Goal: Transaction & Acquisition: Purchase product/service

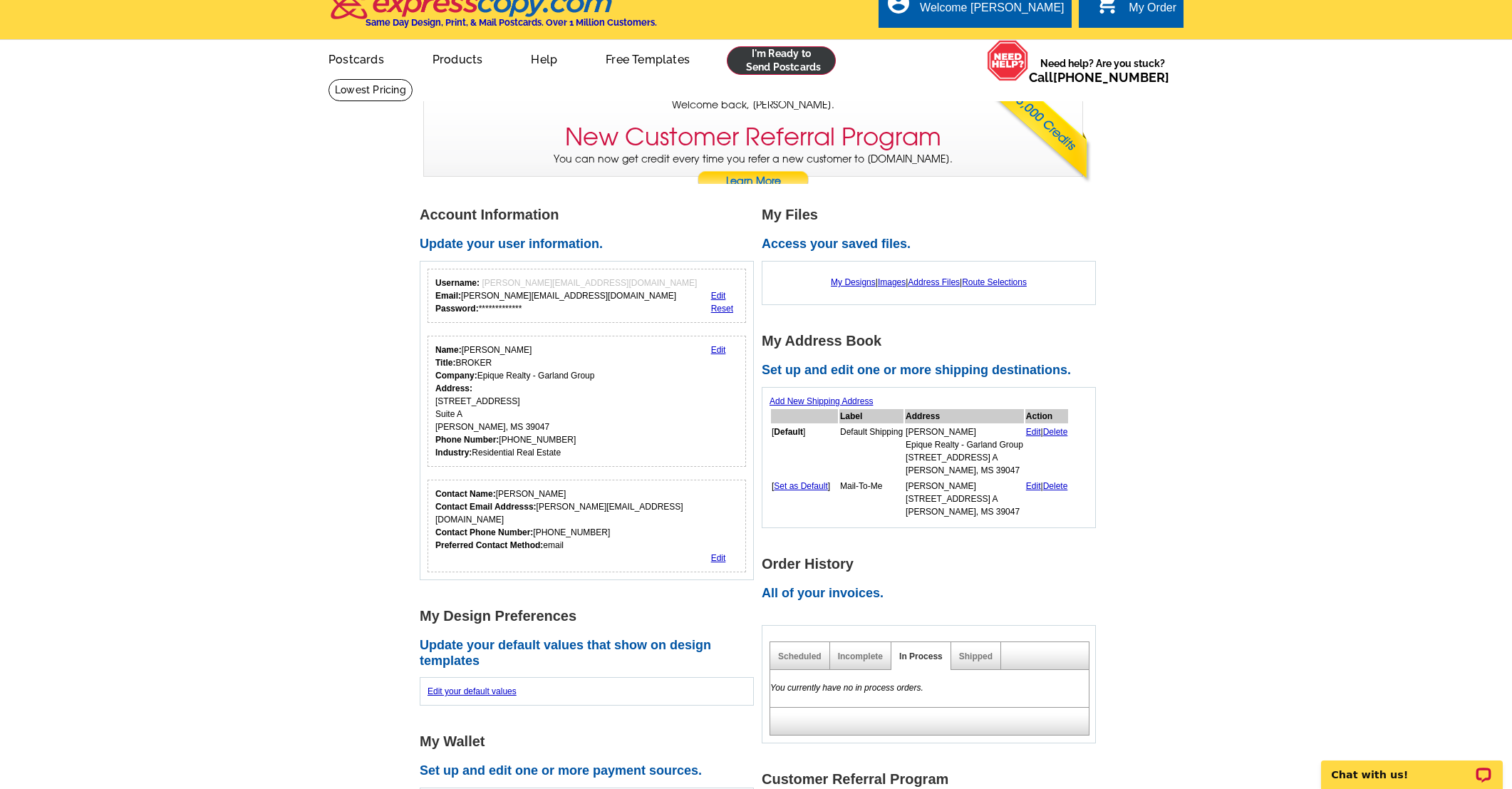
click at [801, 58] on link at bounding box center [781, 60] width 109 height 28
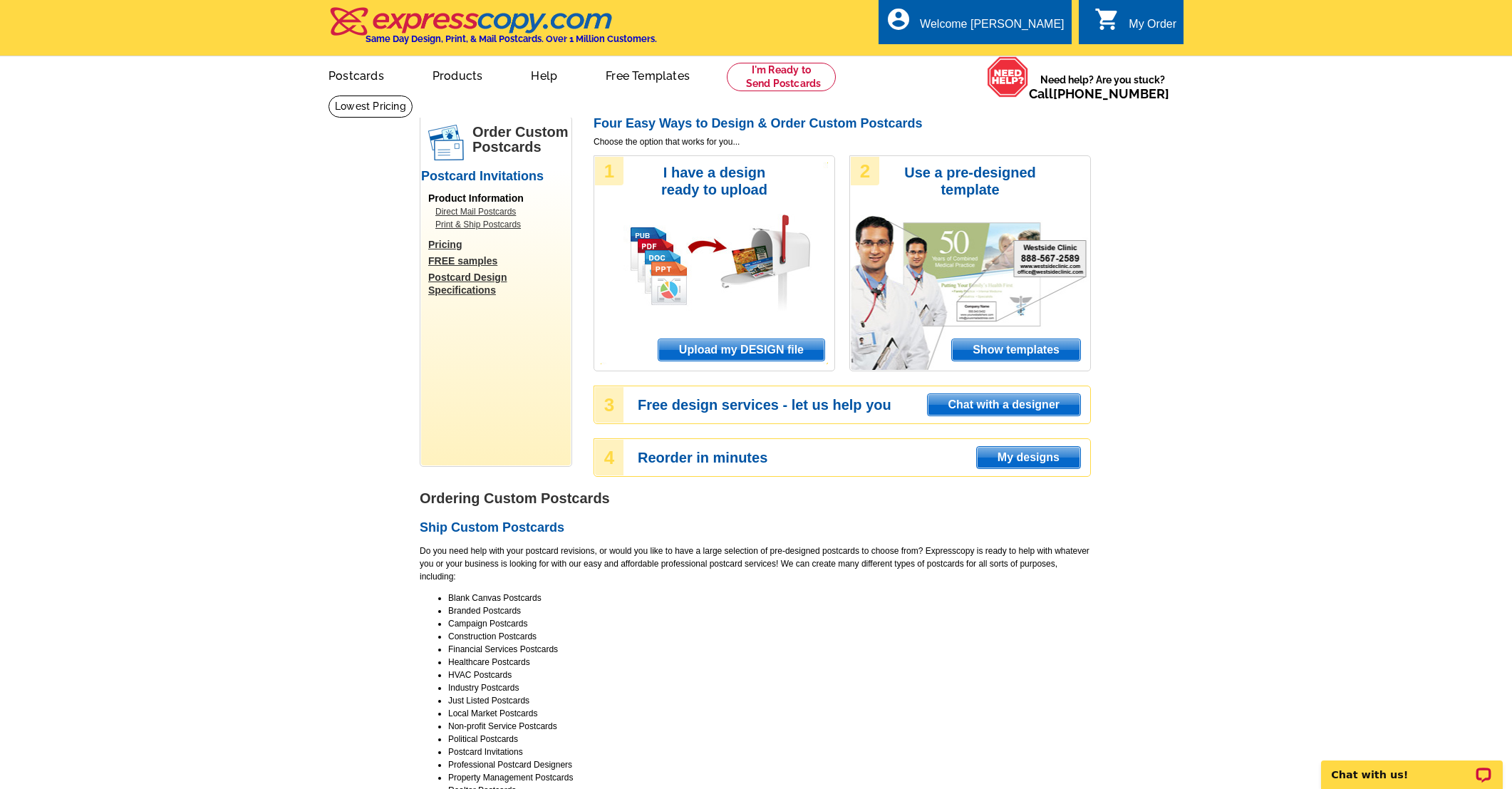
click at [765, 345] on span "Upload my DESIGN file" at bounding box center [741, 350] width 166 height 22
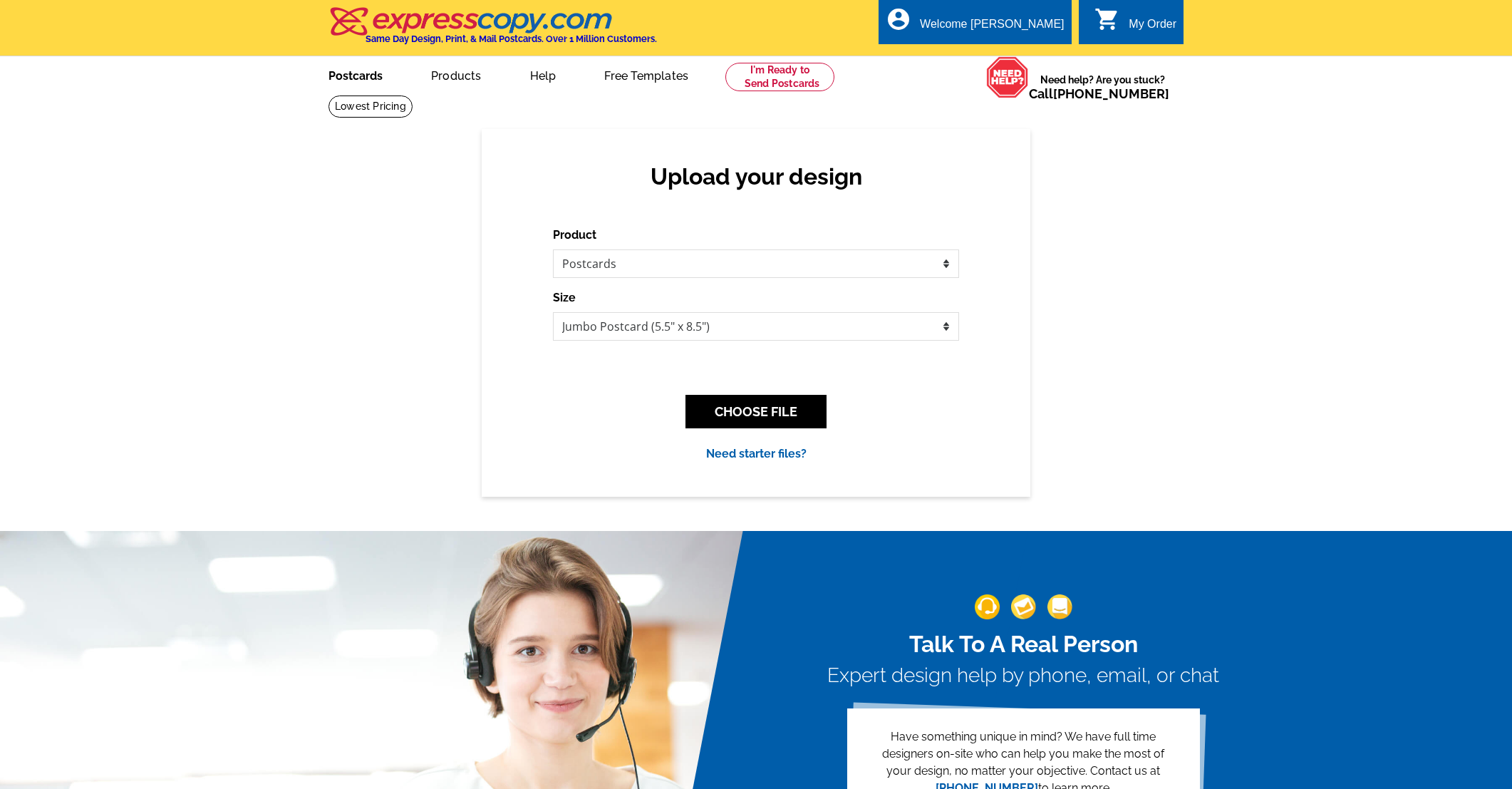
scroll to position [13, 0]
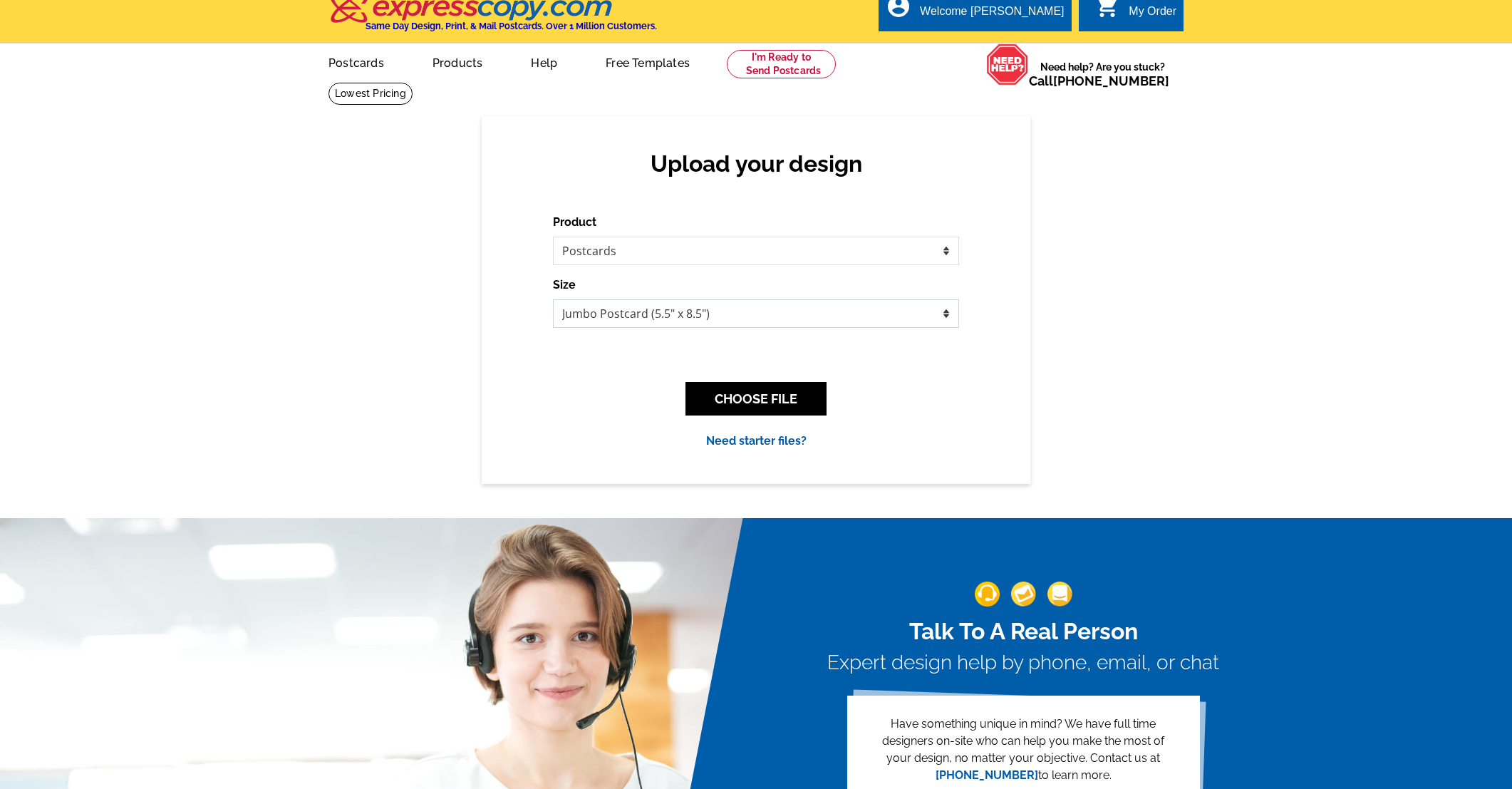
select select "1"
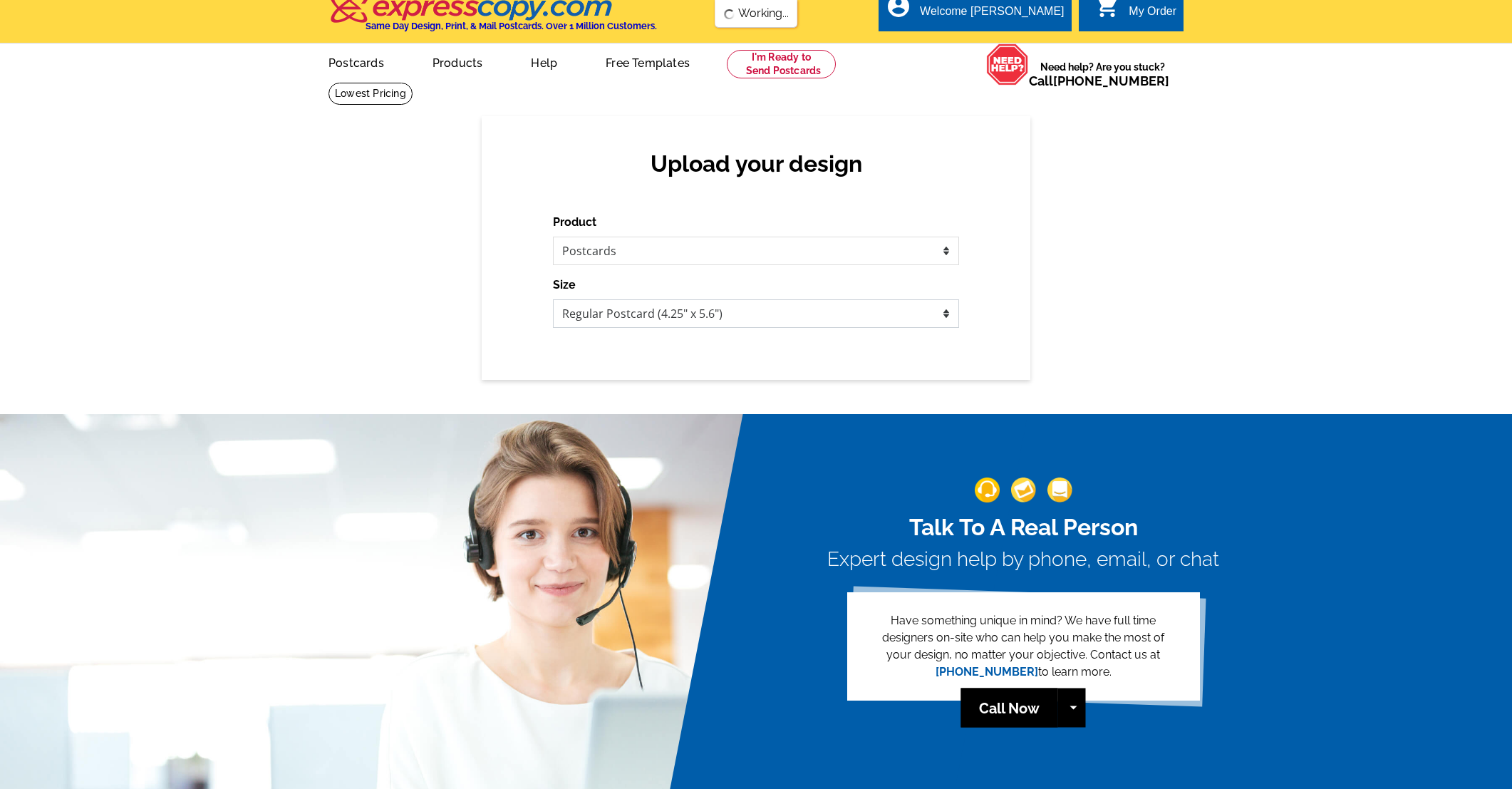
scroll to position [0, 0]
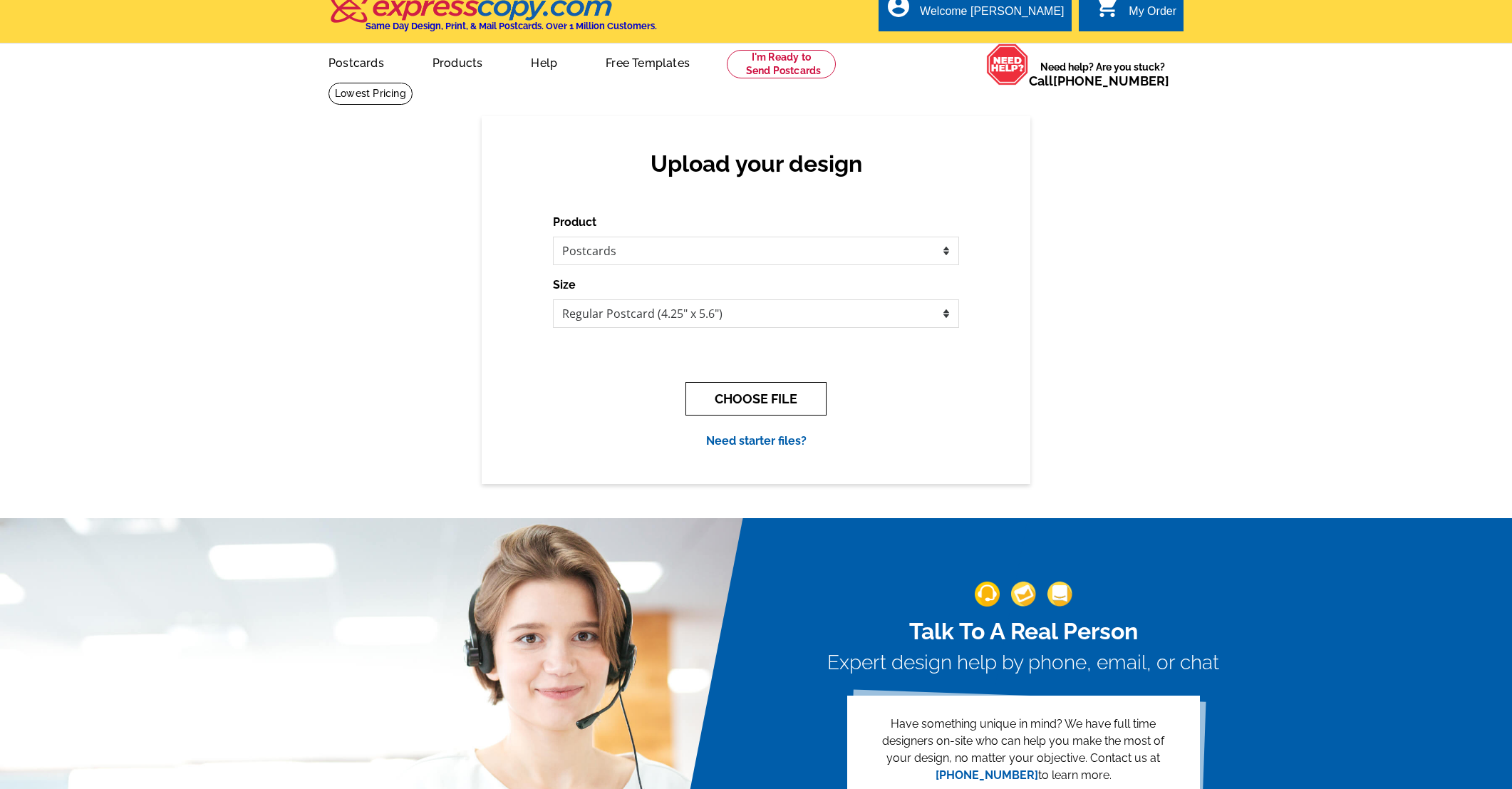
click at [764, 397] on button "CHOOSE FILE" at bounding box center [756, 398] width 141 height 34
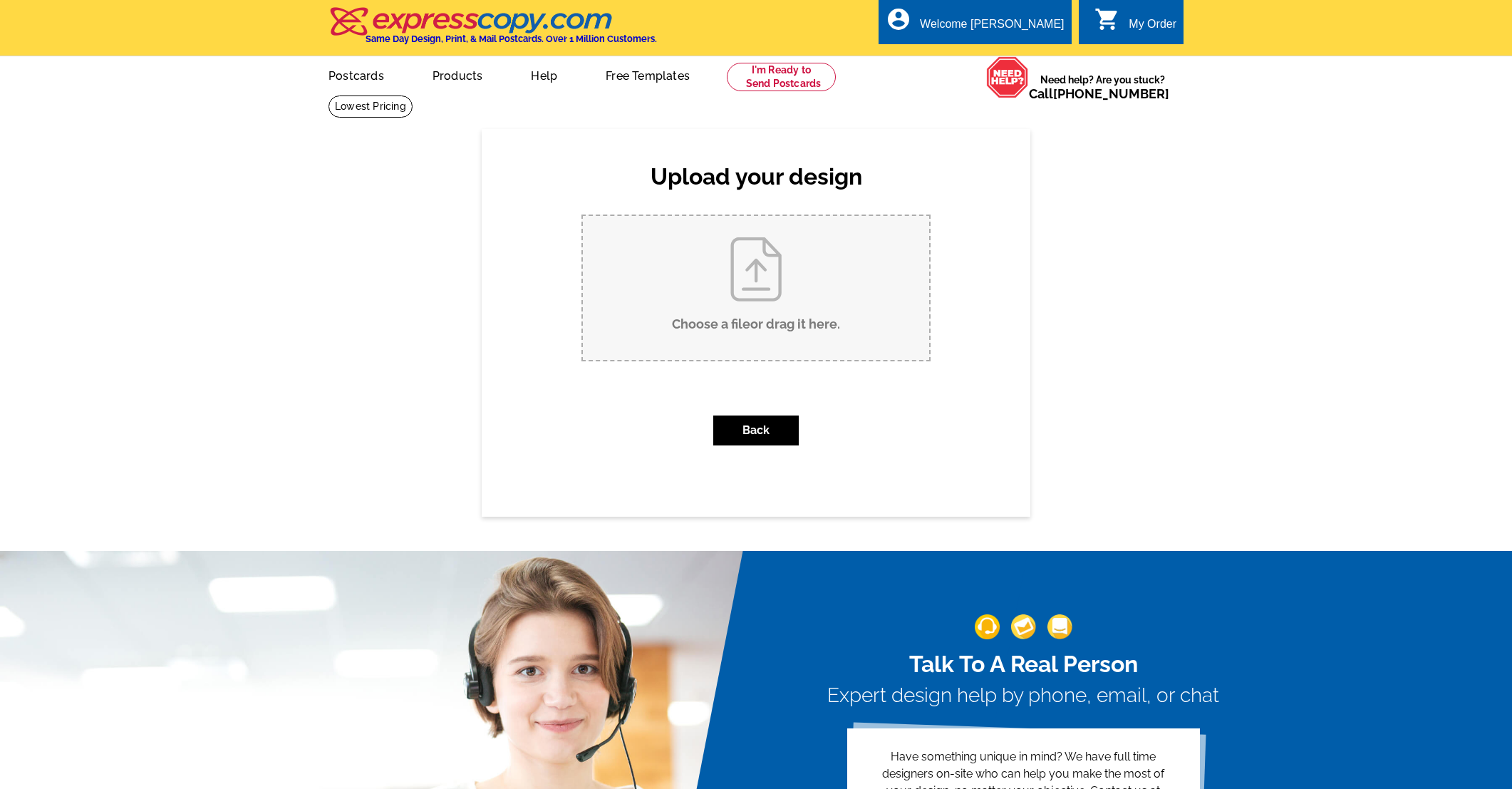
click at [737, 253] on input "Choose a file or drag it here ." at bounding box center [756, 288] width 346 height 144
type input "C:\fakepath\1.jpg"
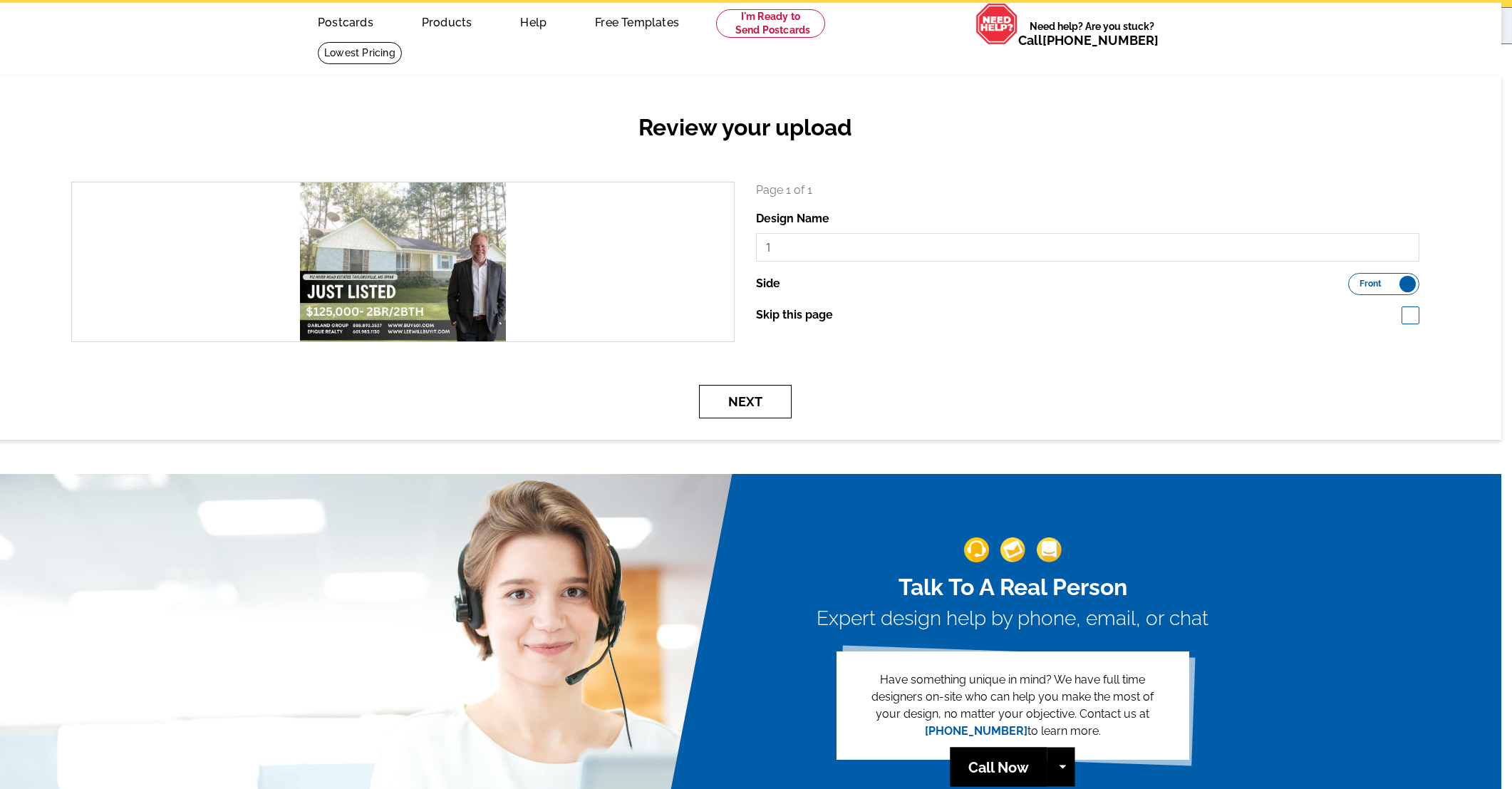
scroll to position [51, 10]
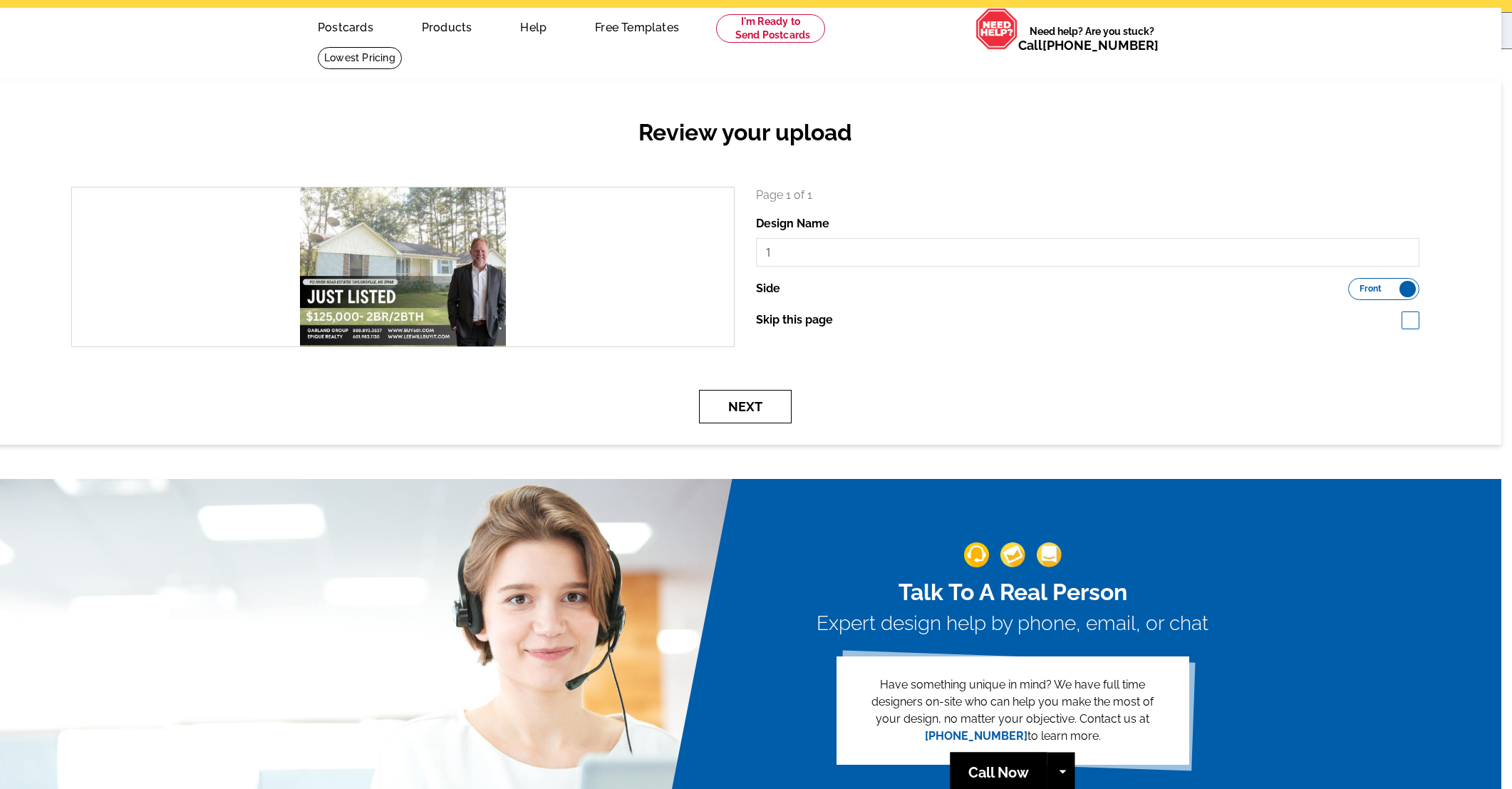
click at [737, 404] on button "Next" at bounding box center [746, 406] width 93 height 34
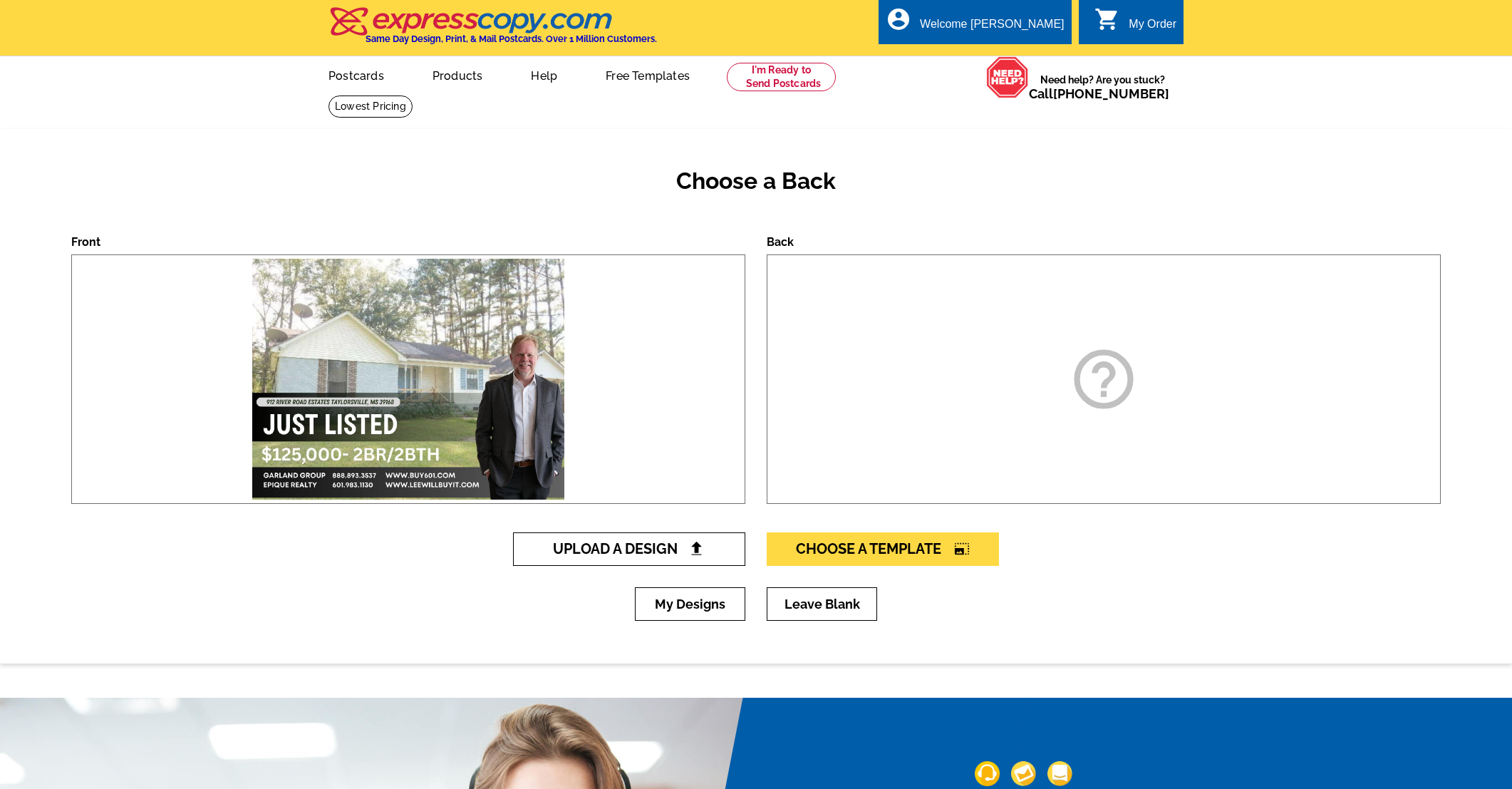
click at [611, 549] on span "Upload A Design" at bounding box center [630, 549] width 153 height 17
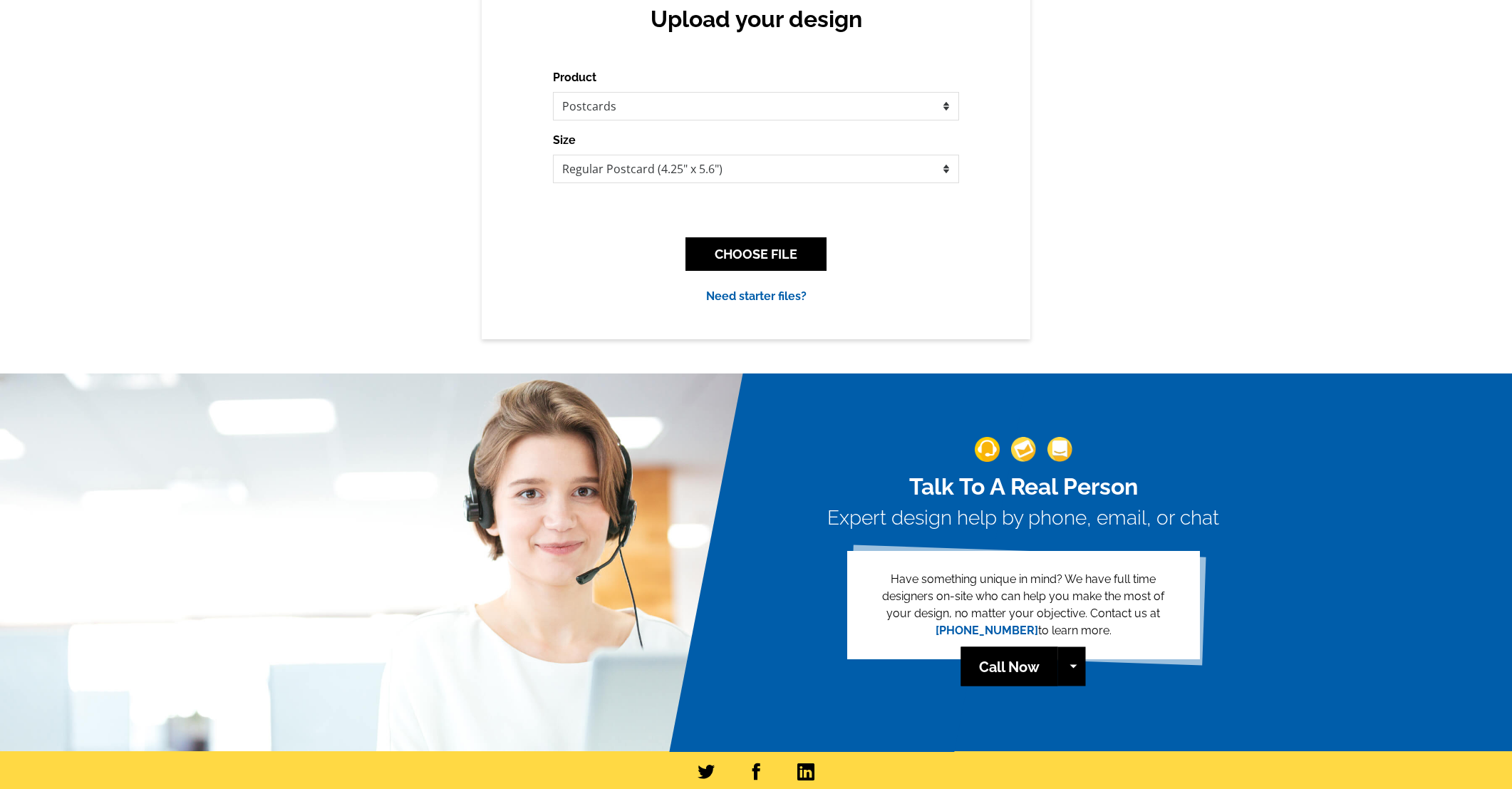
scroll to position [161, 0]
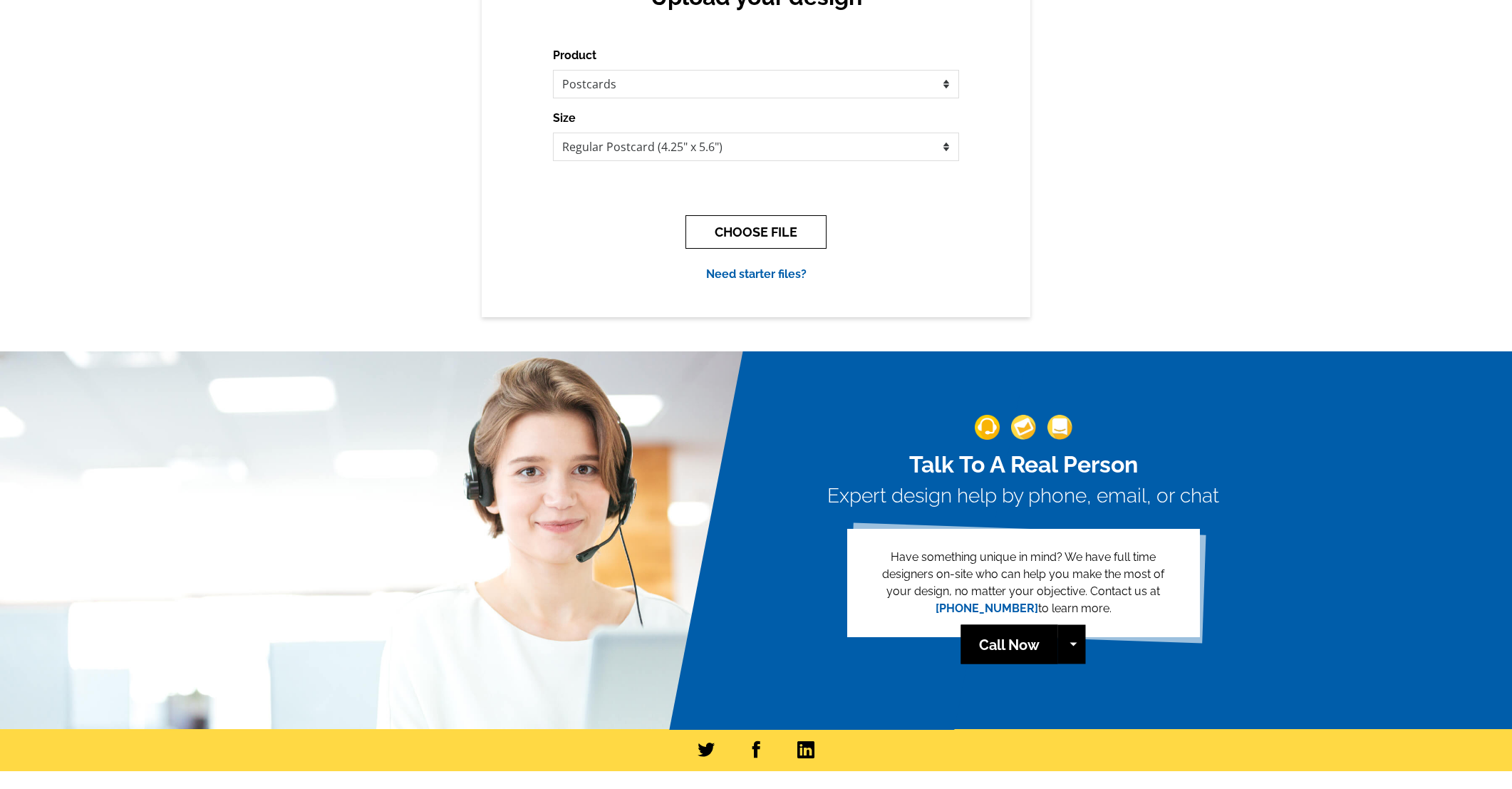
click at [784, 223] on button "CHOOSE FILE" at bounding box center [756, 232] width 141 height 34
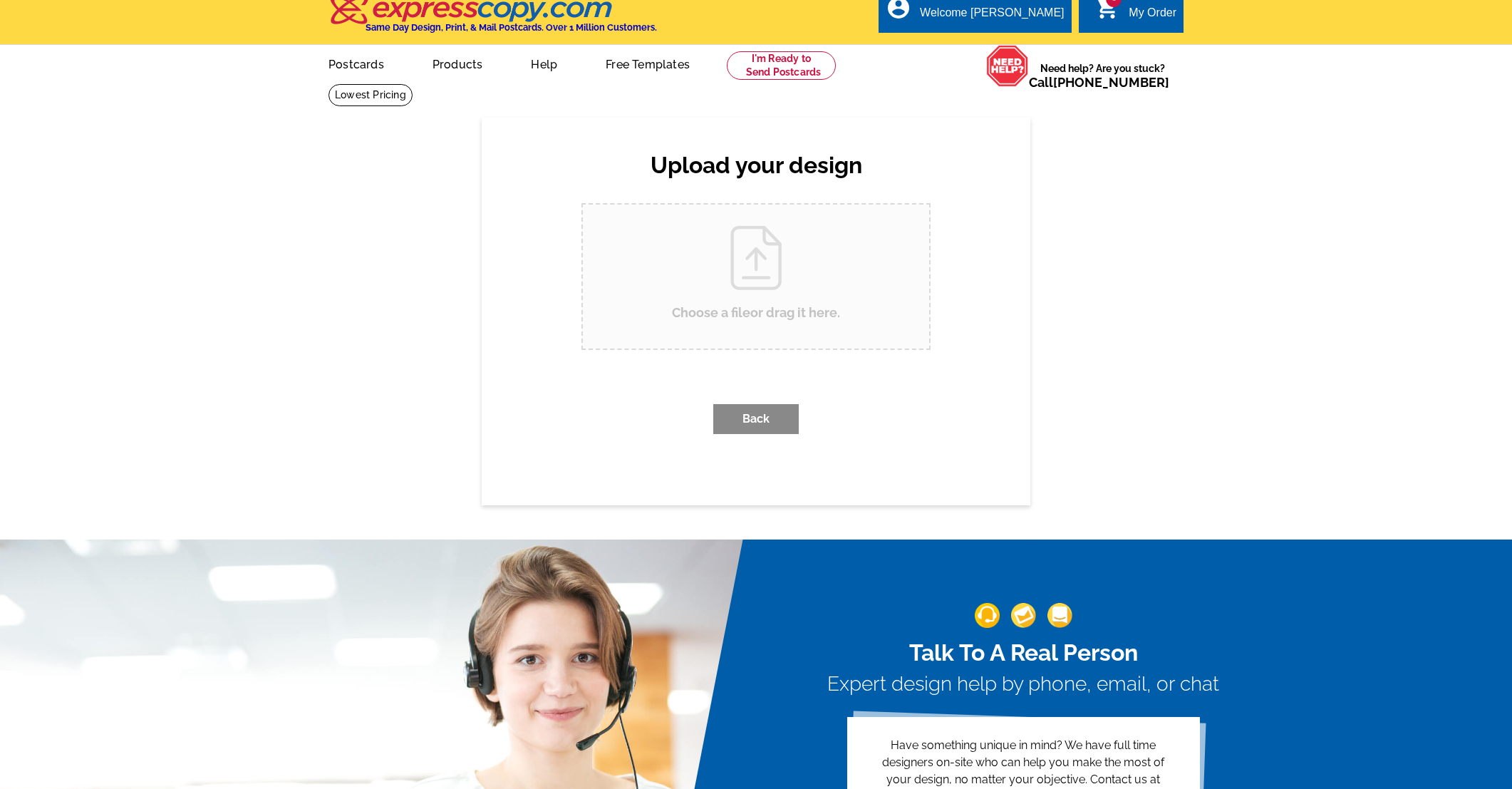
scroll to position [0, 0]
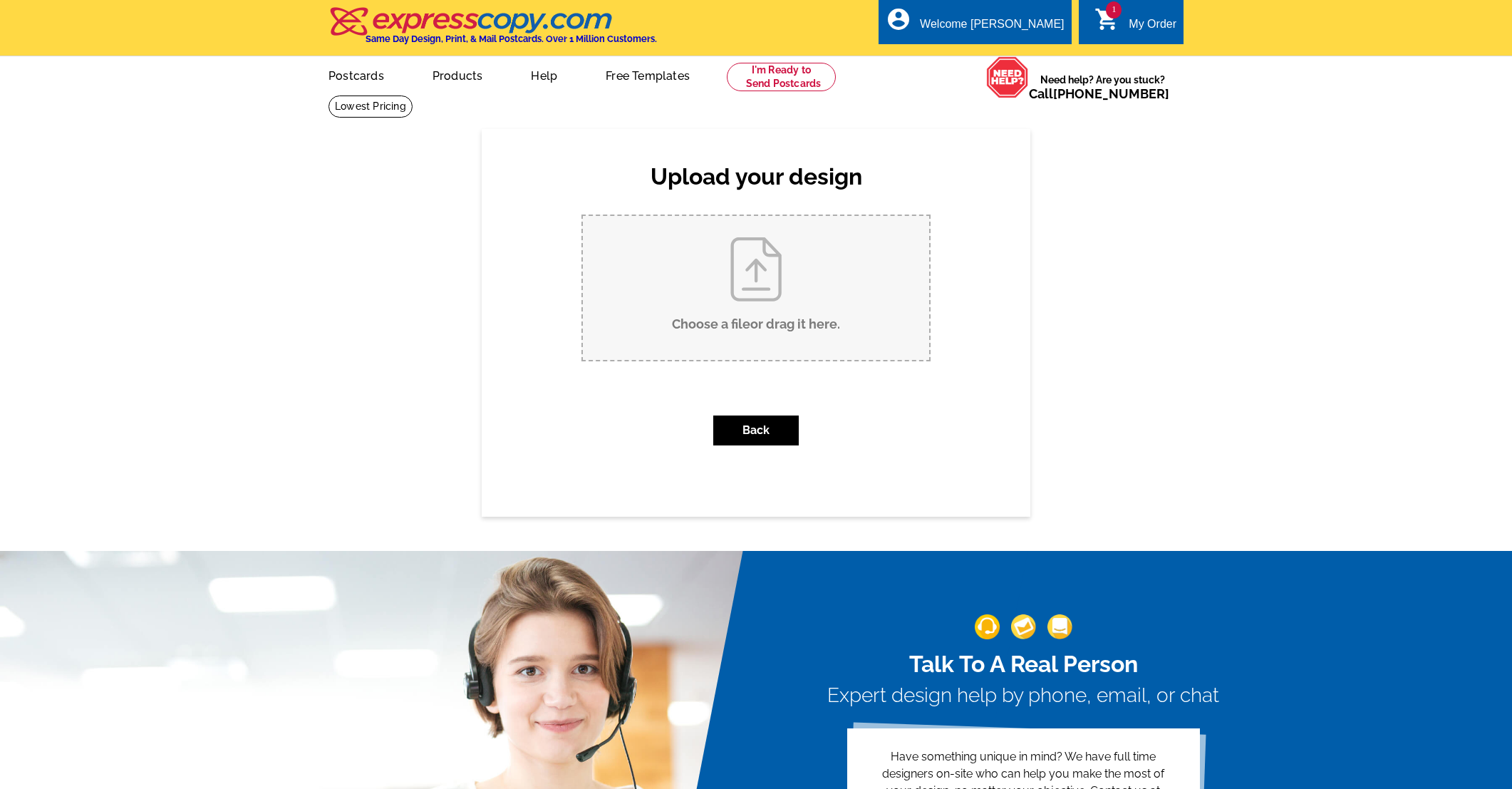
click at [787, 241] on input "Choose a file or drag it here ." at bounding box center [756, 288] width 346 height 144
type input "C:\fakepath\2.jpg"
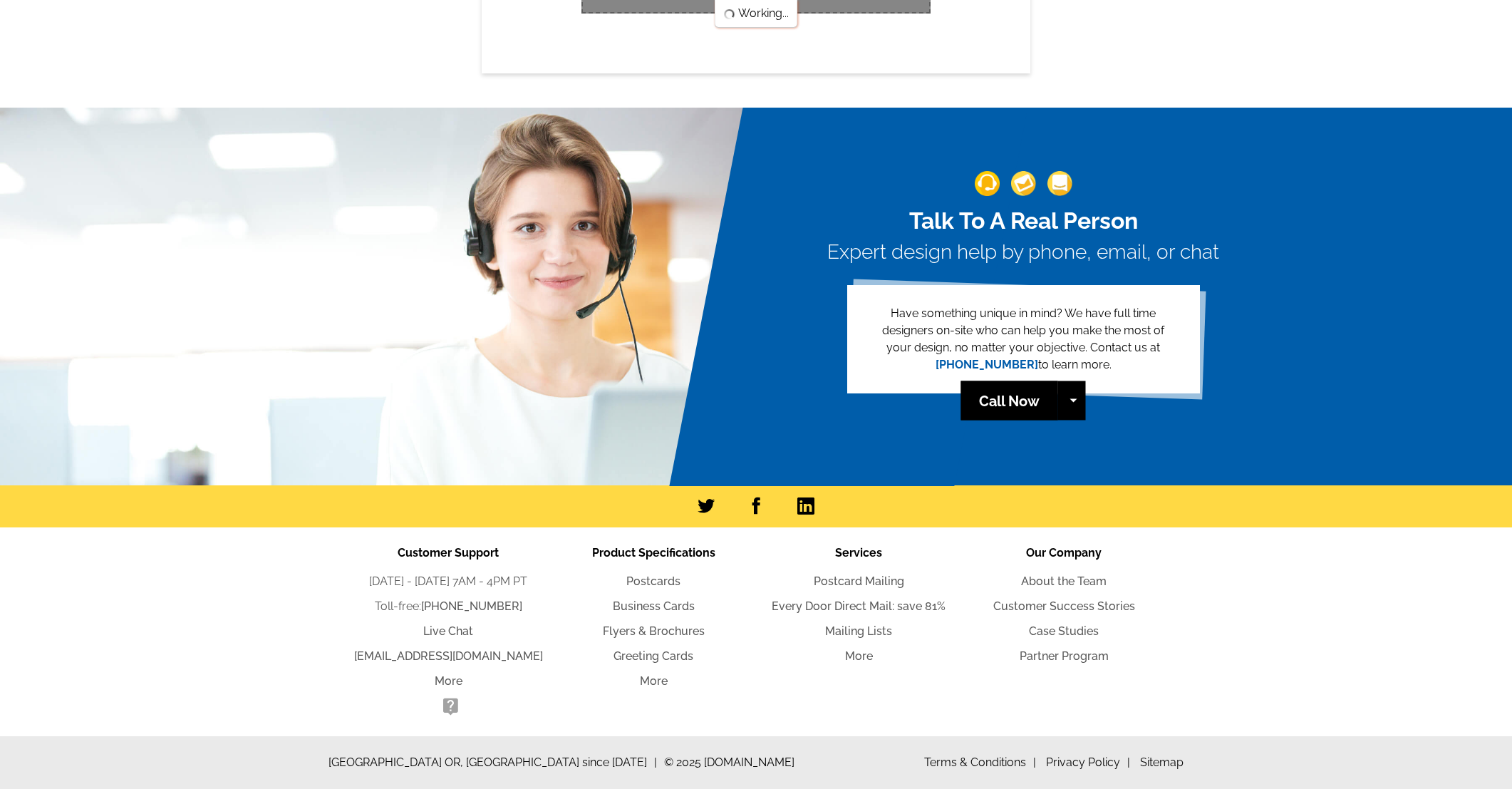
scroll to position [348, 0]
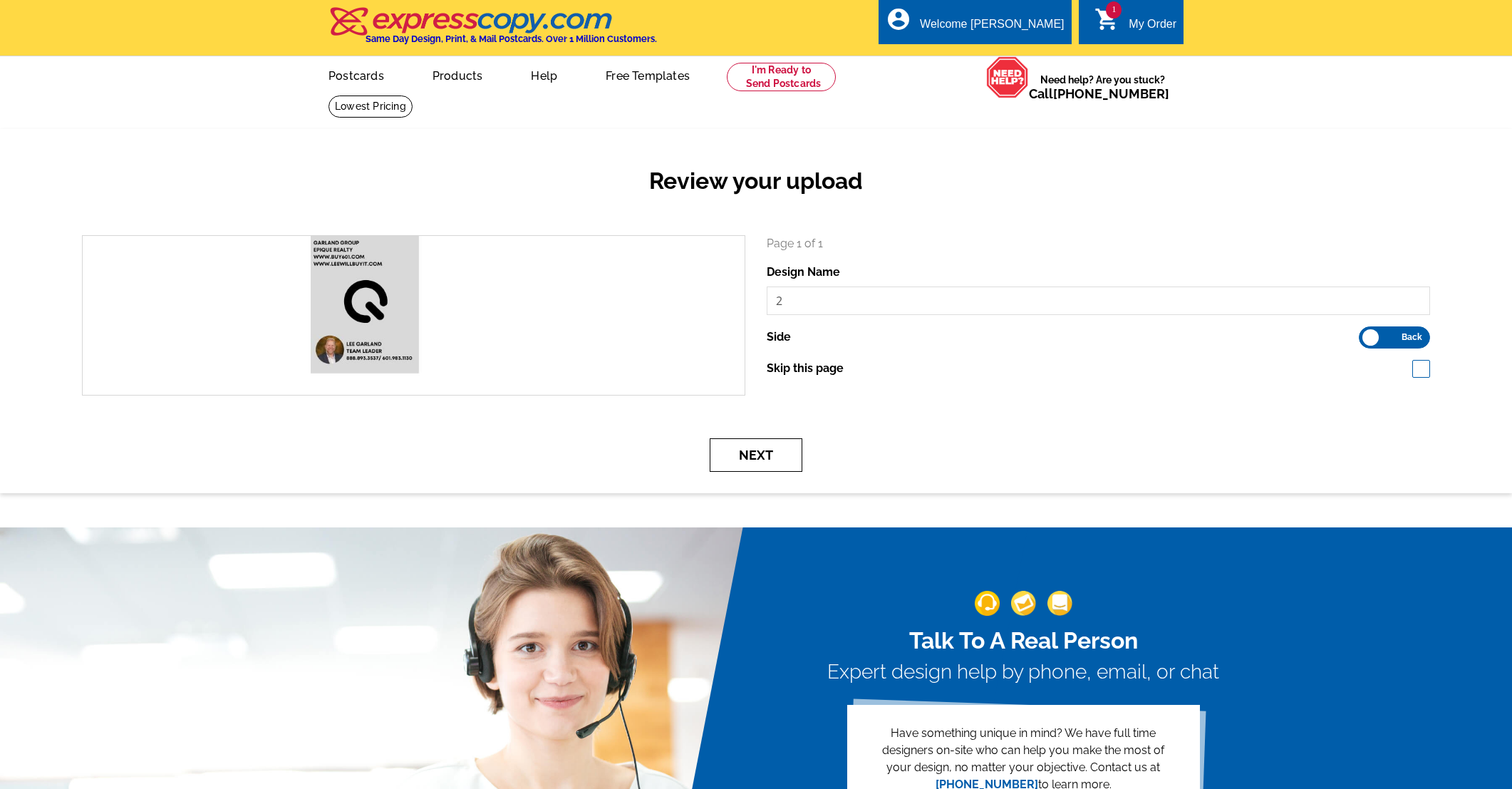
click at [762, 444] on button "Next" at bounding box center [756, 455] width 93 height 34
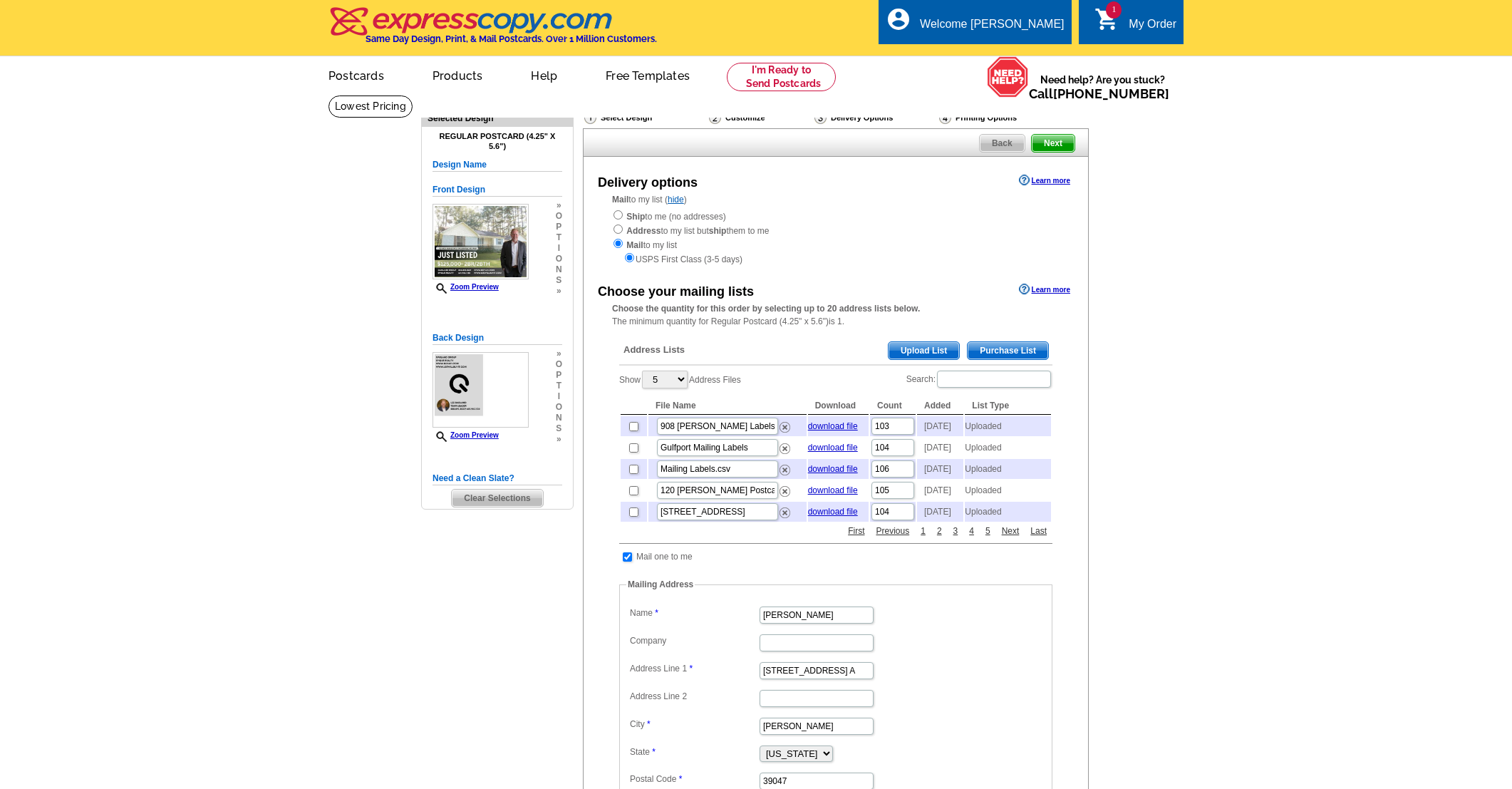
click at [915, 345] on span "Upload List" at bounding box center [924, 351] width 71 height 17
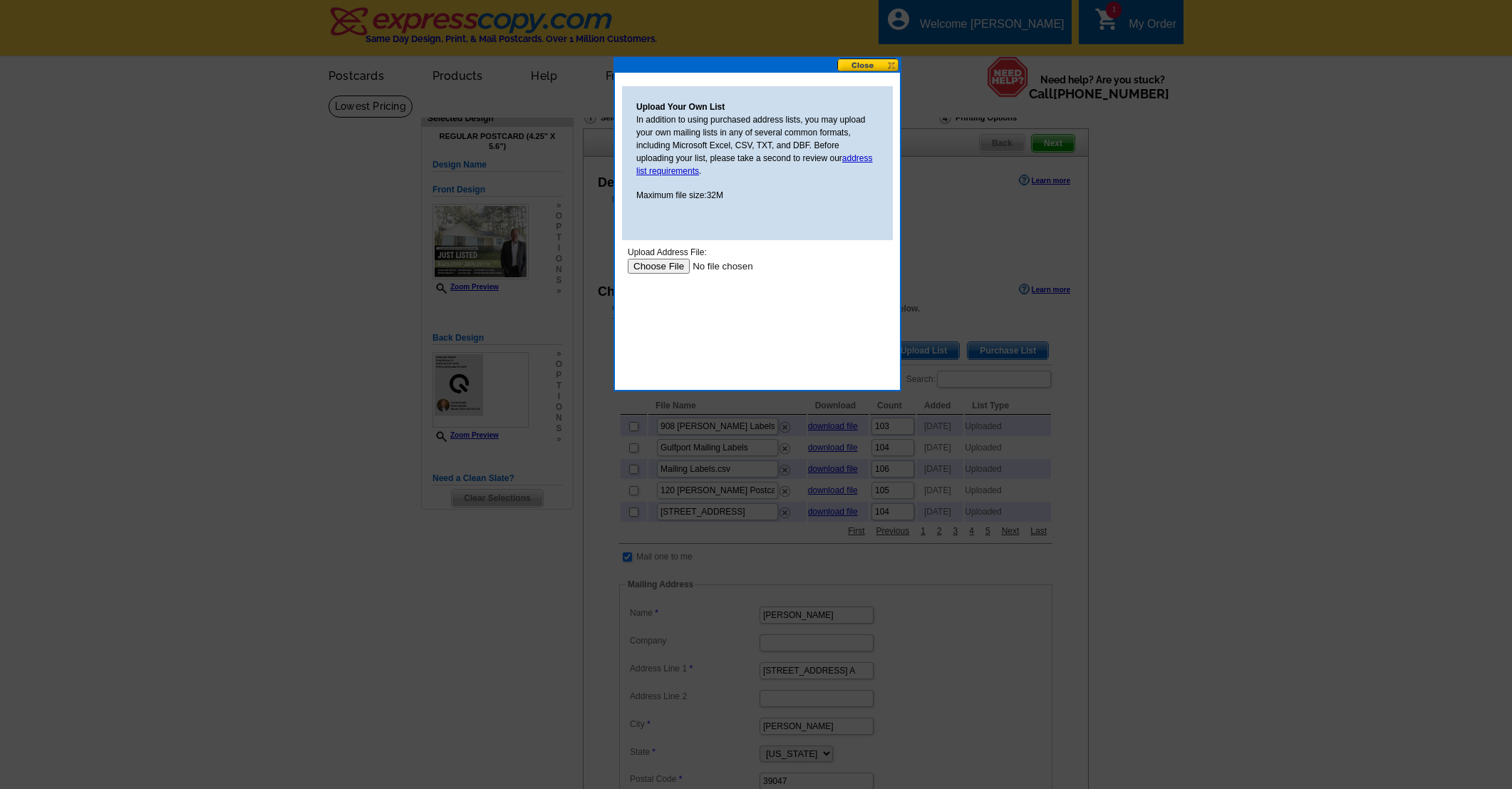
click at [657, 265] on input "file" at bounding box center [718, 265] width 180 height 15
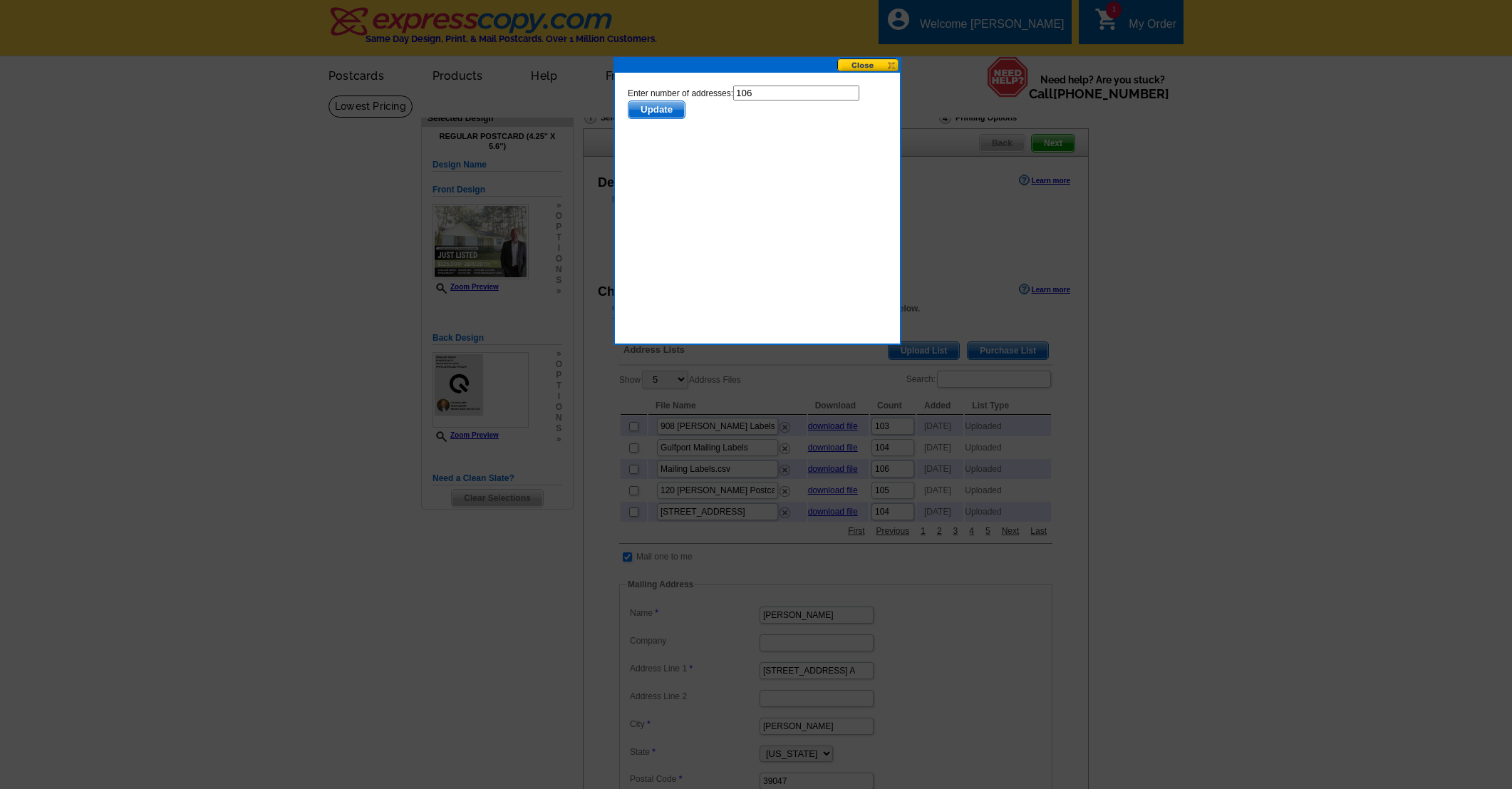
click at [768, 93] on input "106" at bounding box center [796, 92] width 126 height 15
type input "103"
click at [662, 110] on span "Update" at bounding box center [656, 109] width 56 height 17
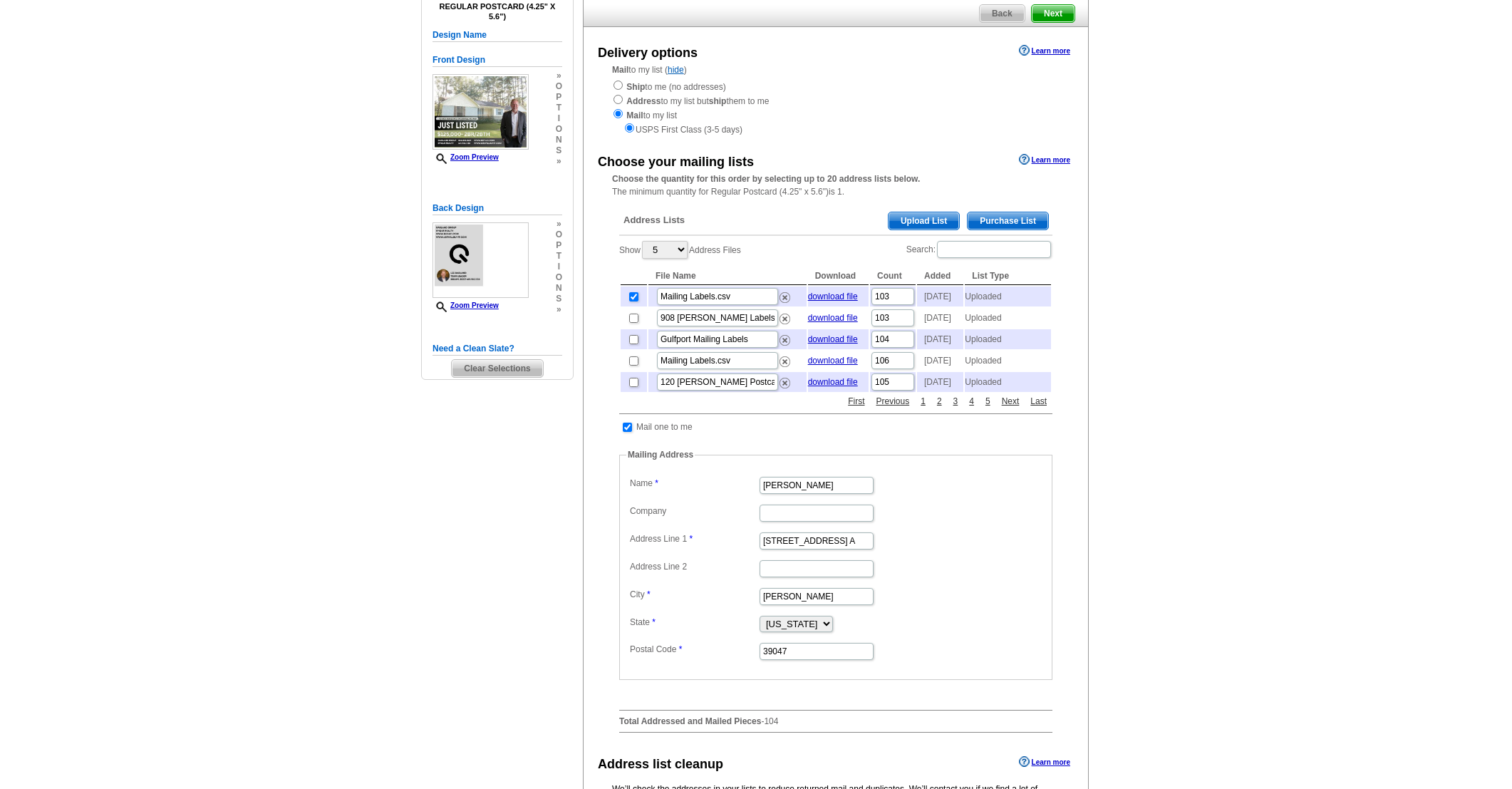
scroll to position [131, 0]
click at [741, 295] on input "Mailing Labels.csv" at bounding box center [718, 295] width 121 height 17
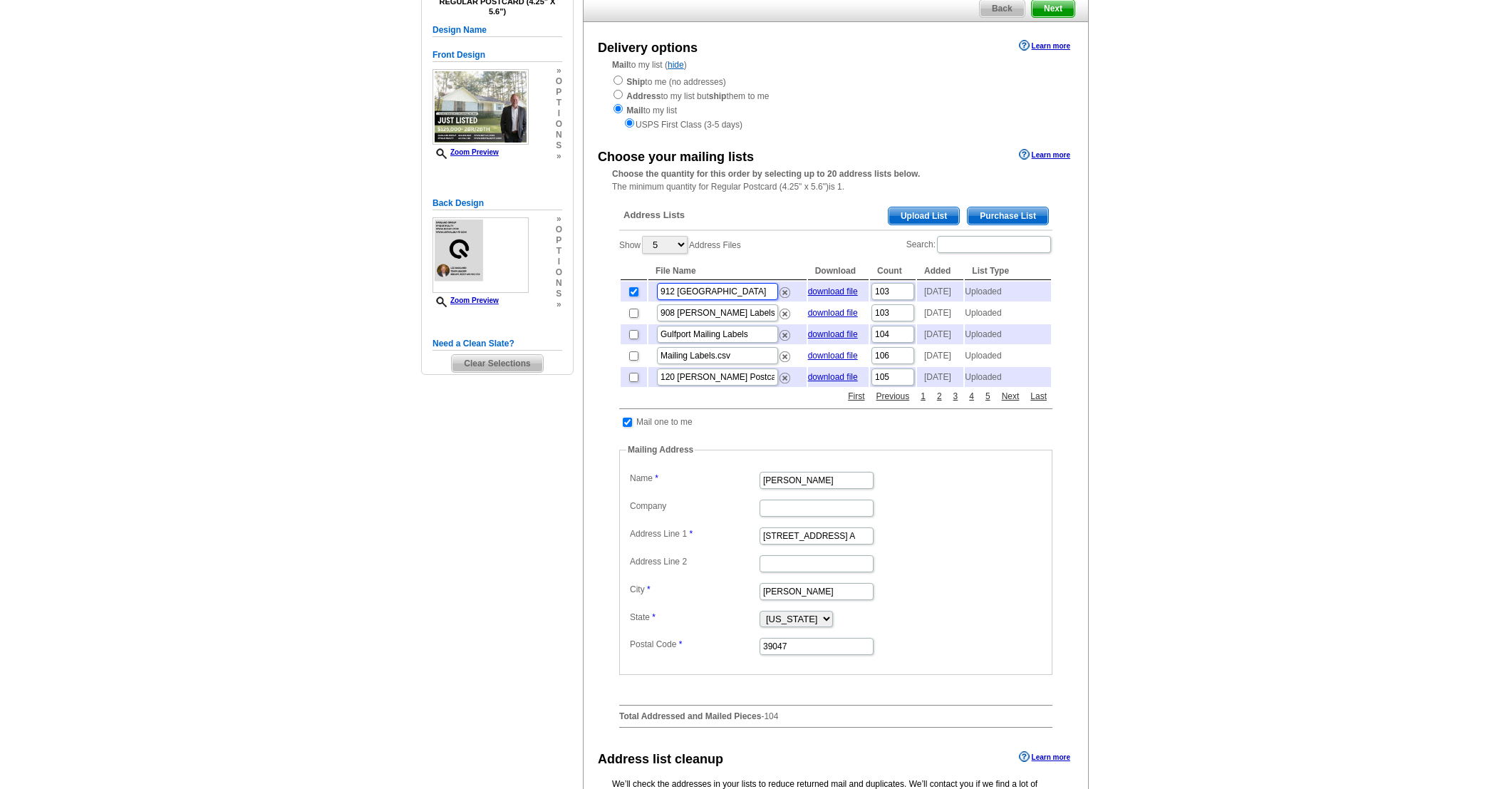
type input "912 [GEOGRAPHIC_DATA]"
click at [1215, 241] on main "Need Help? call 800-260-5887, chat with support, or have our designers make som…" at bounding box center [756, 470] width 1512 height 1021
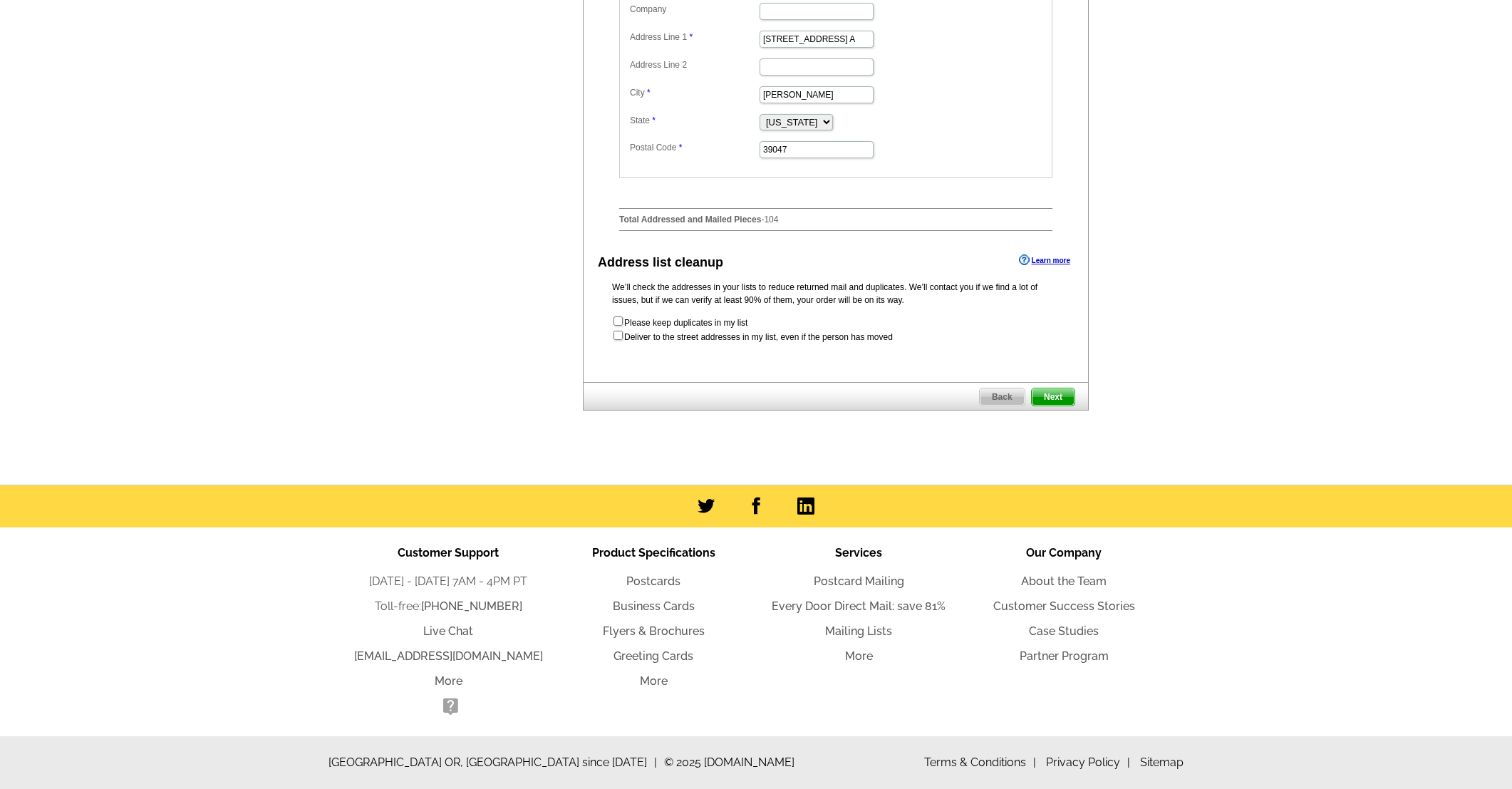
scroll to position [649, 0]
click at [1062, 398] on span "Next" at bounding box center [1054, 397] width 43 height 17
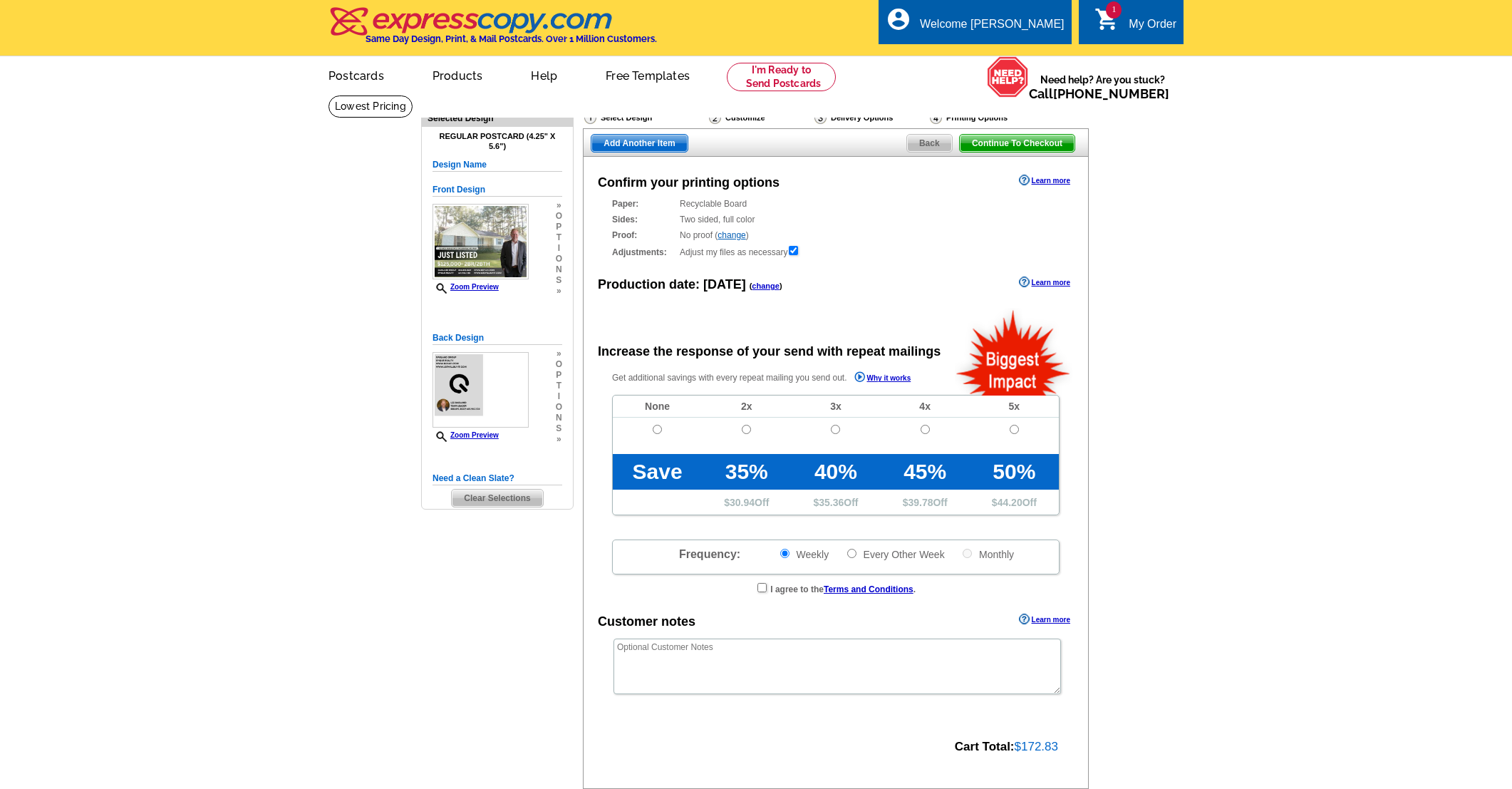
radio input "false"
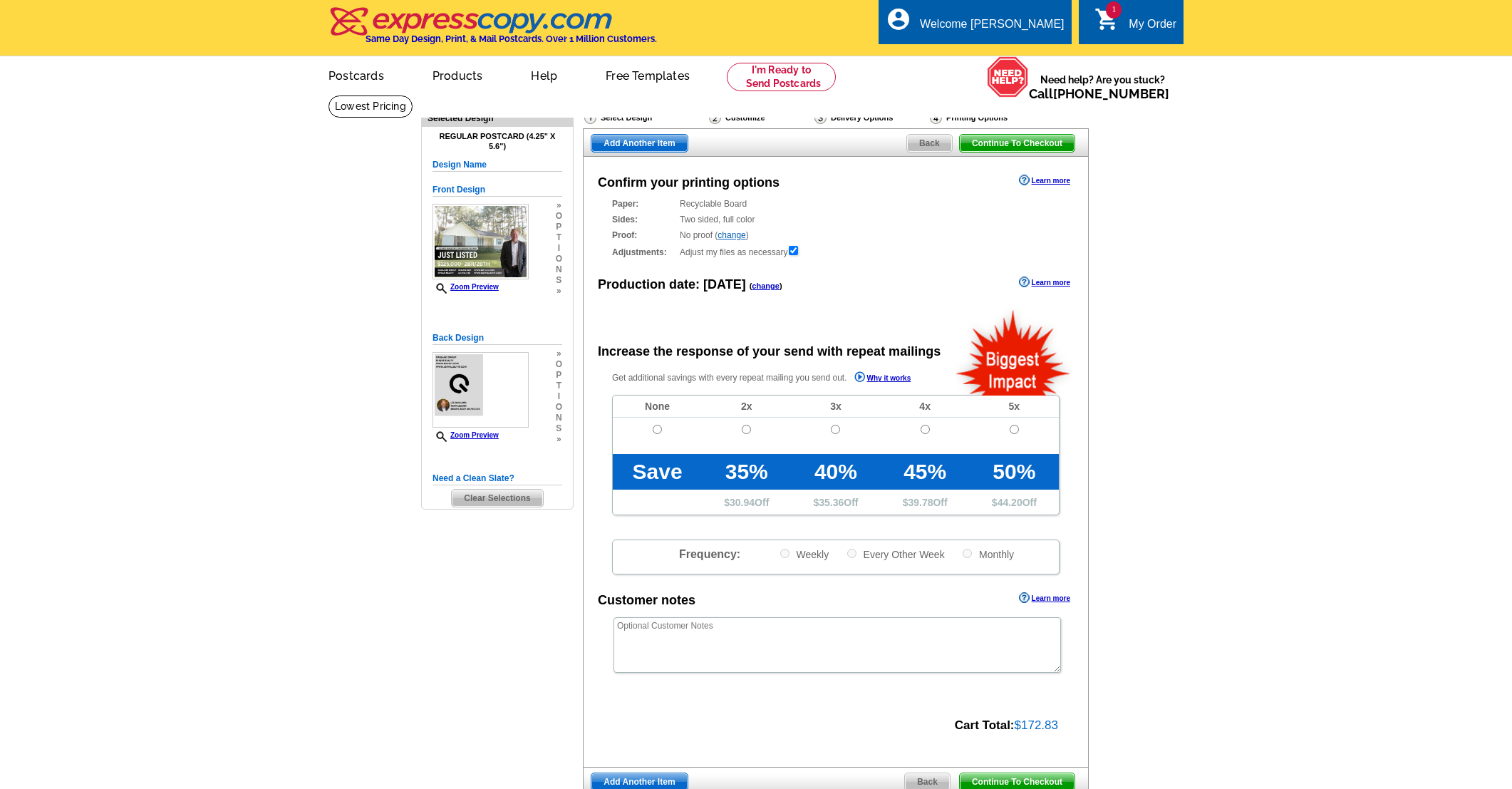
click at [657, 429] on input "radio" at bounding box center [657, 429] width 9 height 9
radio input "true"
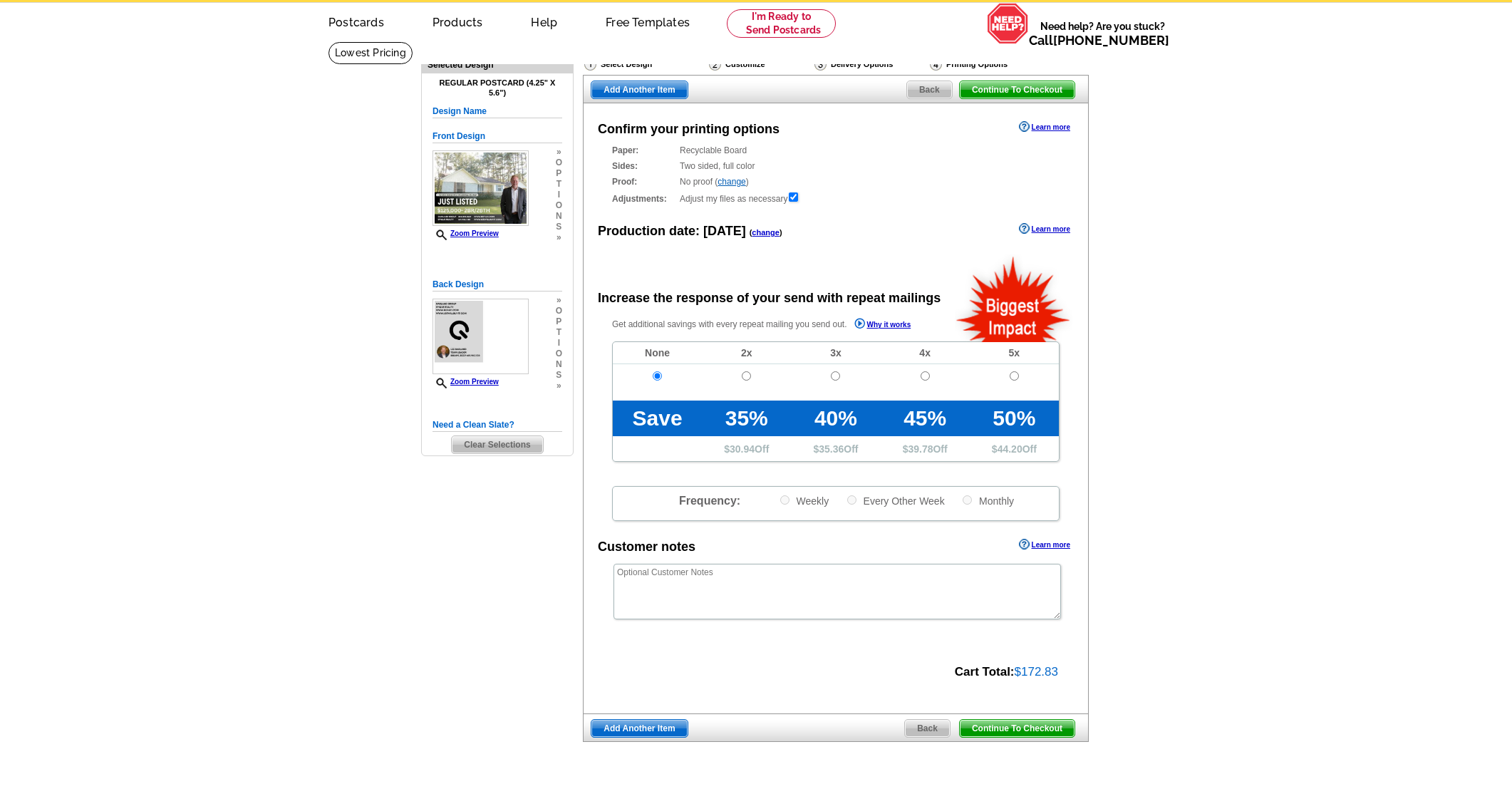
scroll to position [54, 0]
click at [1017, 724] on span "Continue To Checkout" at bounding box center [1017, 728] width 115 height 17
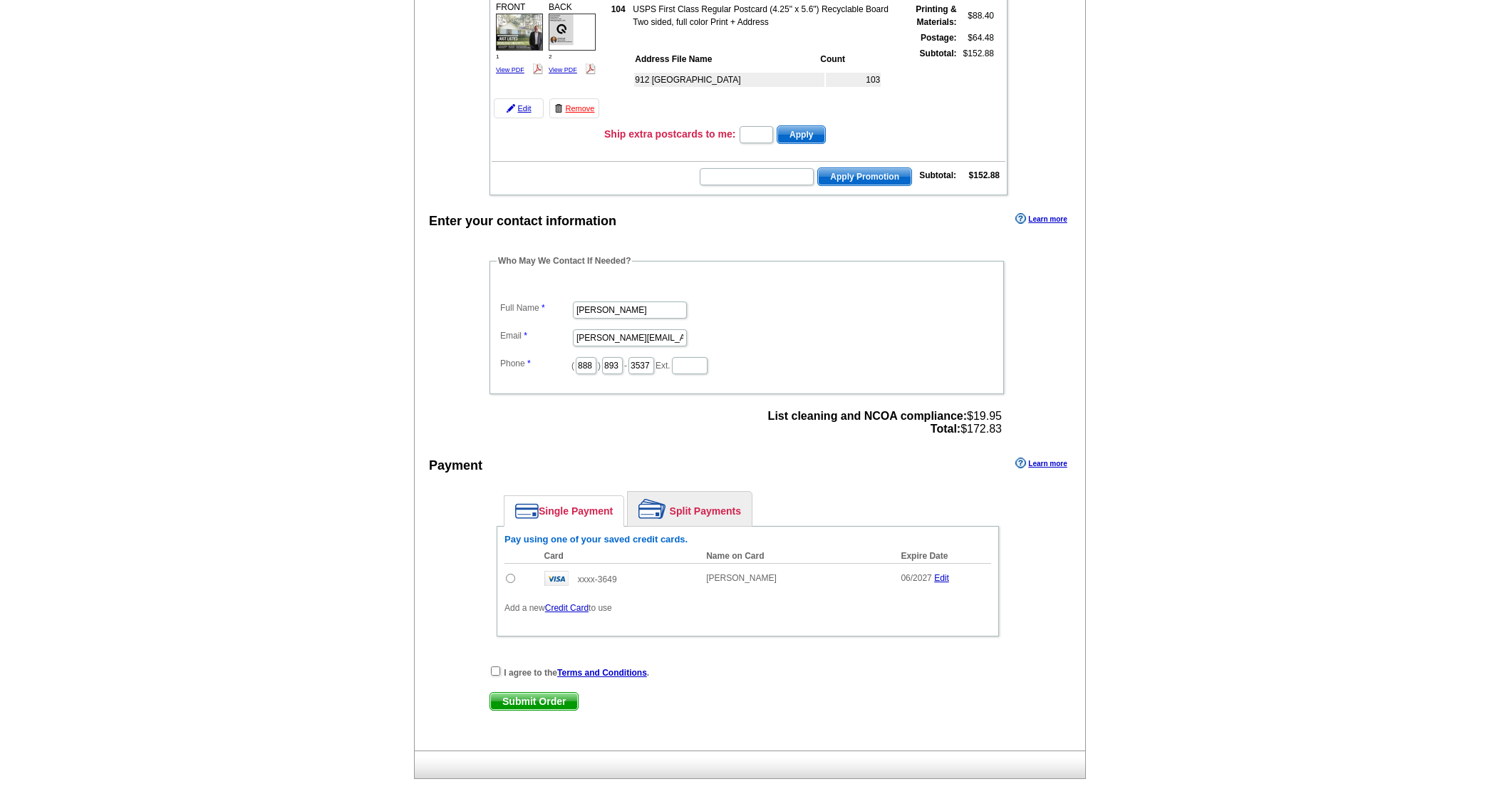
click at [507, 575] on input "radio" at bounding box center [510, 578] width 9 height 9
radio input "true"
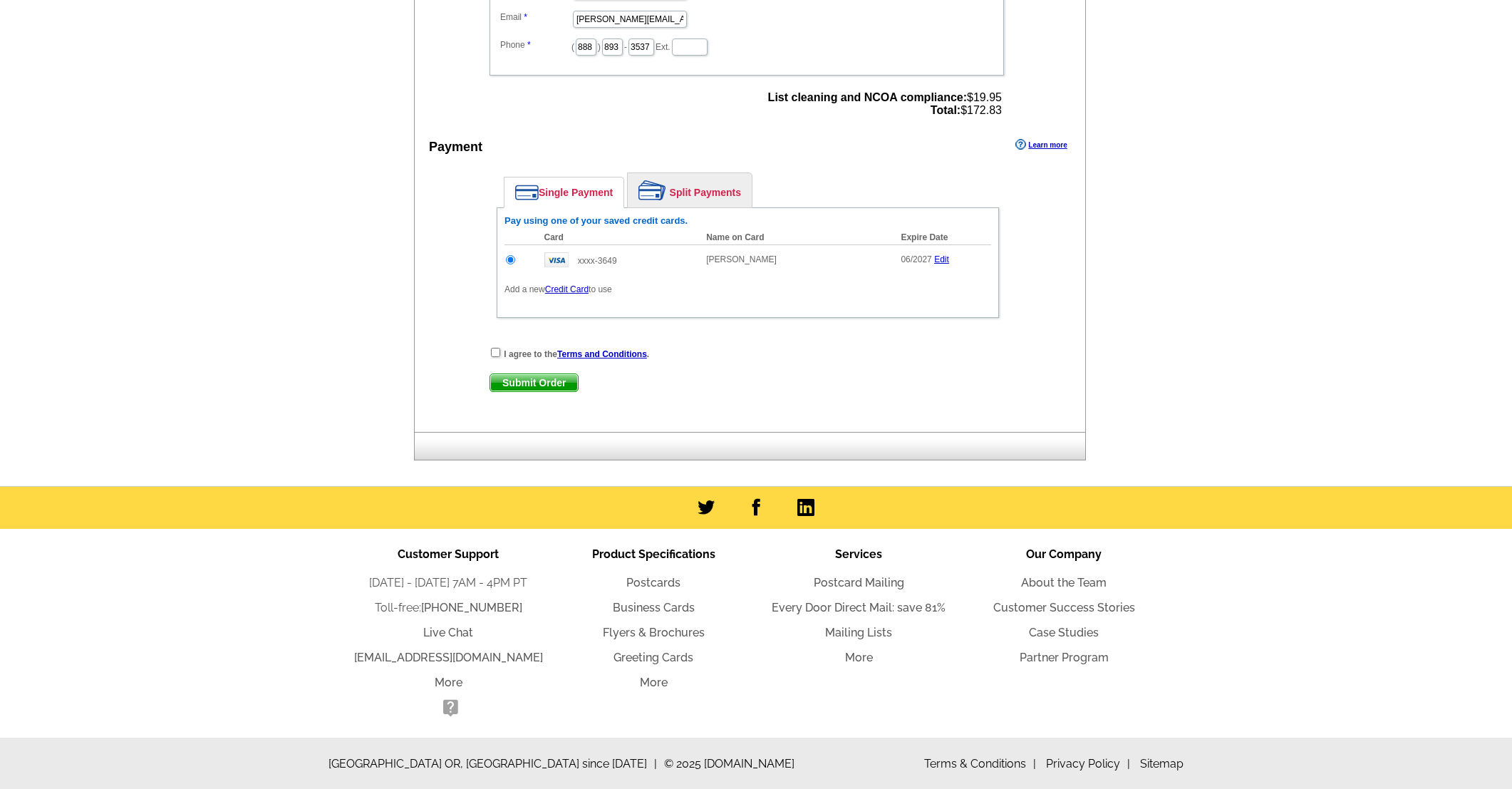
scroll to position [524, 0]
click at [493, 355] on input "checkbox" at bounding box center [495, 353] width 9 height 9
checkbox input "true"
click at [538, 382] on span "Submit Order" at bounding box center [534, 383] width 88 height 17
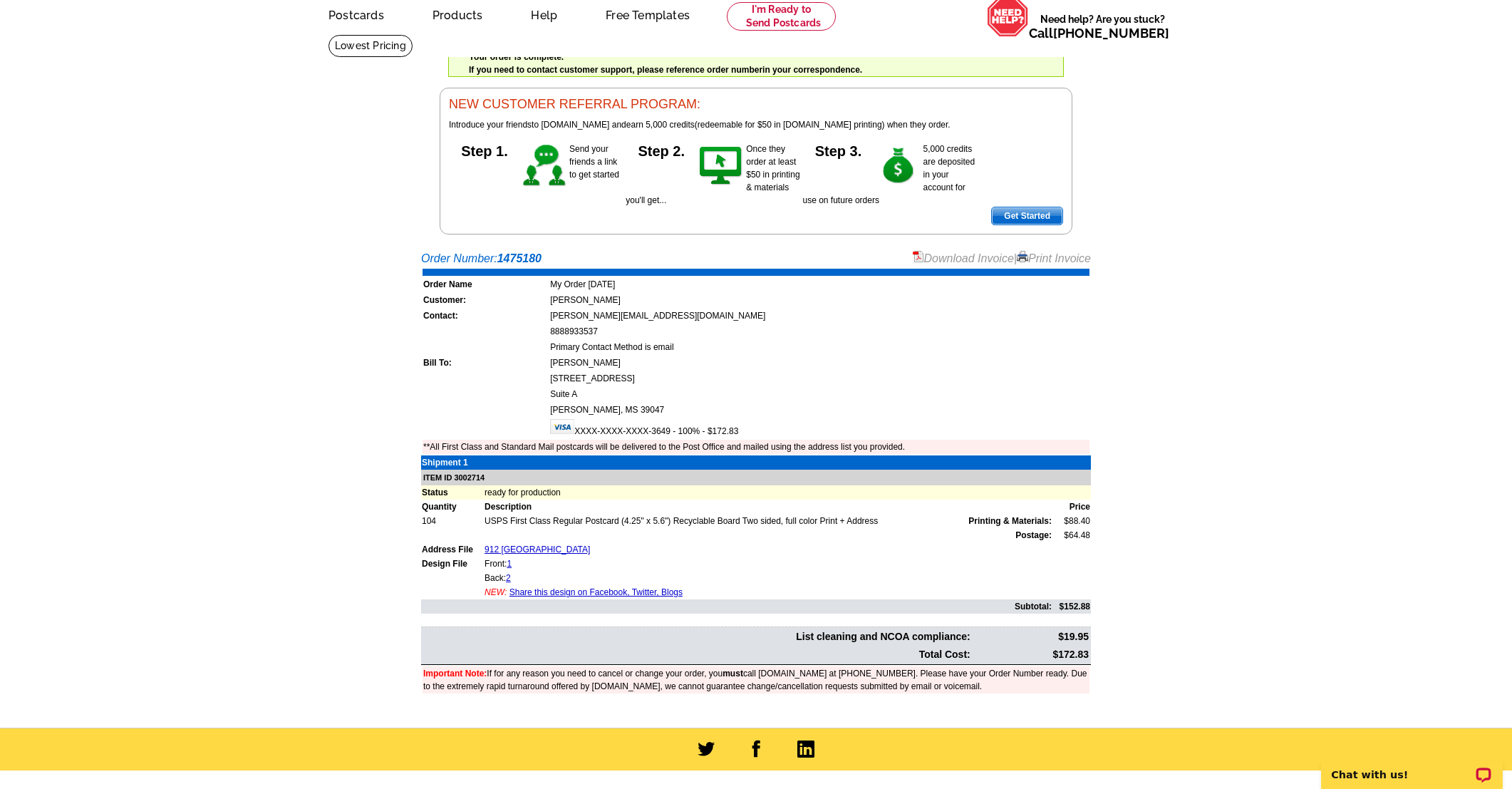
scroll to position [62, 0]
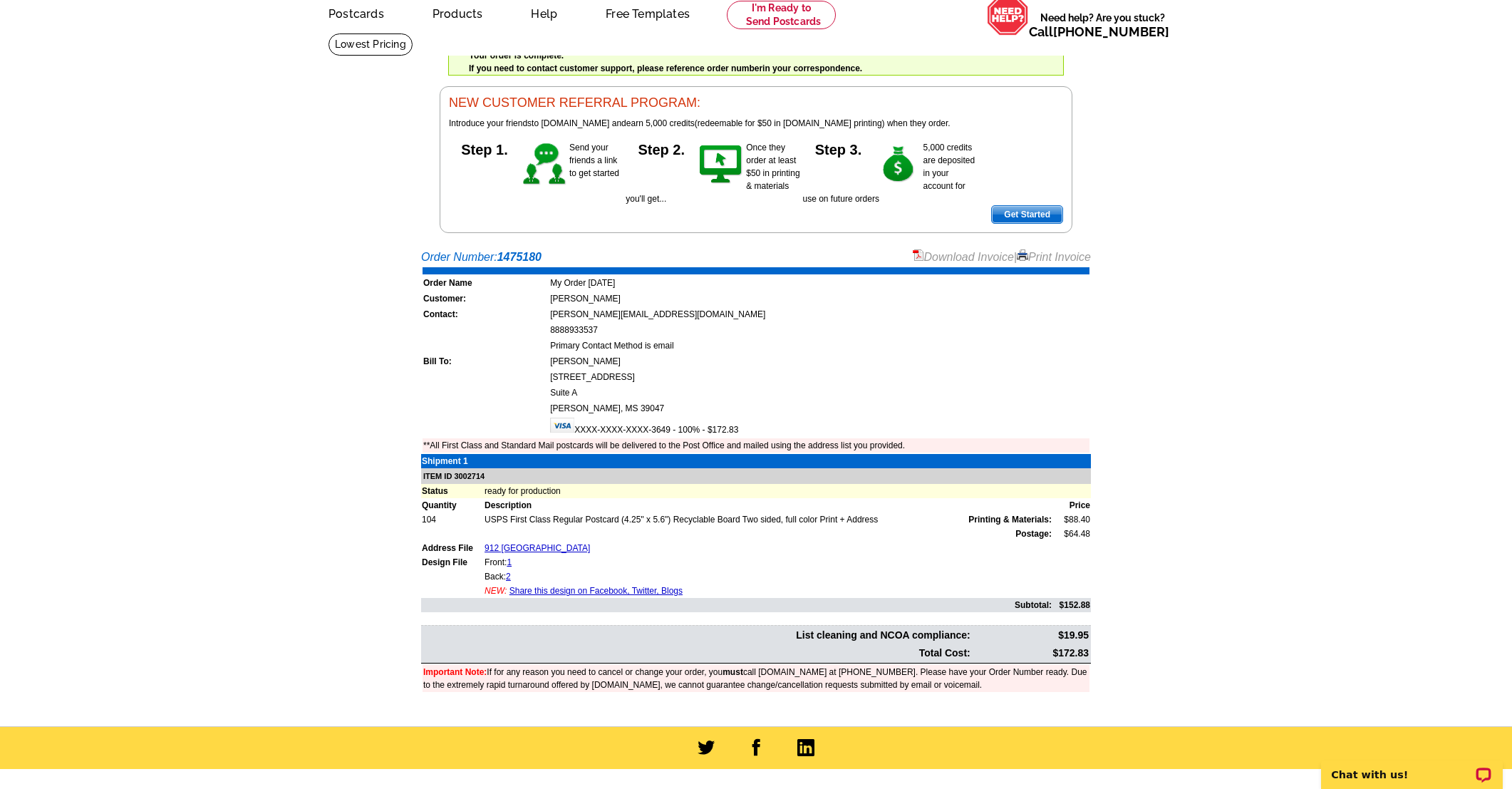
click at [970, 258] on link "Download Invoice" at bounding box center [963, 257] width 101 height 12
